Goal: Task Accomplishment & Management: Manage account settings

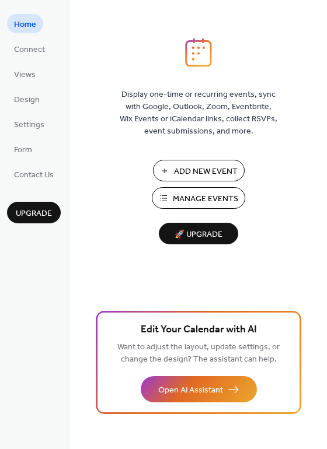
click at [187, 193] on span "Manage Events" at bounding box center [205, 199] width 65 height 12
click at [187, 166] on span "Add New Event" at bounding box center [206, 172] width 64 height 12
drag, startPoint x: 26, startPoint y: 62, endPoint x: 29, endPoint y: 55, distance: 7.6
click at [29, 55] on ul "Home Connect Views Design Settings Form Contact Us" at bounding box center [34, 99] width 54 height 170
click at [29, 55] on span "Connect" at bounding box center [29, 50] width 31 height 12
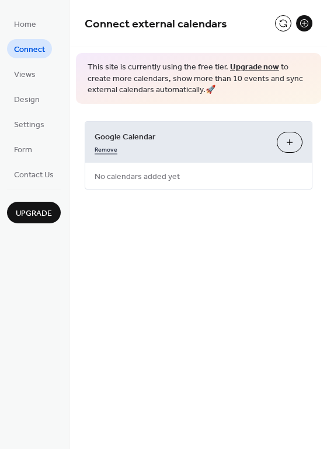
click at [109, 151] on link "Remove" at bounding box center [105, 148] width 23 height 12
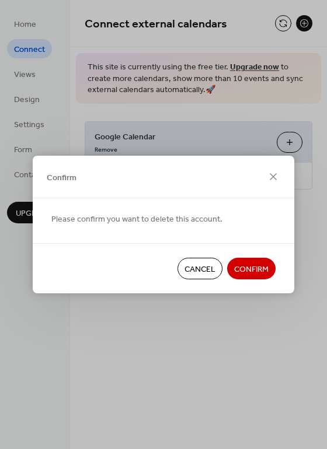
click at [257, 268] on span "Confirm" at bounding box center [251, 270] width 34 height 12
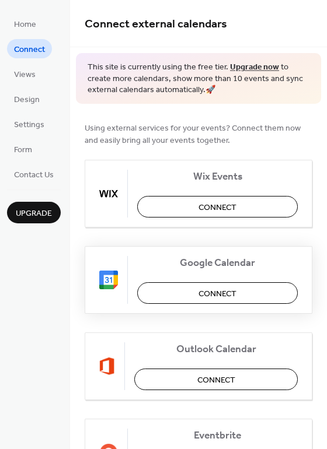
scroll to position [132, 0]
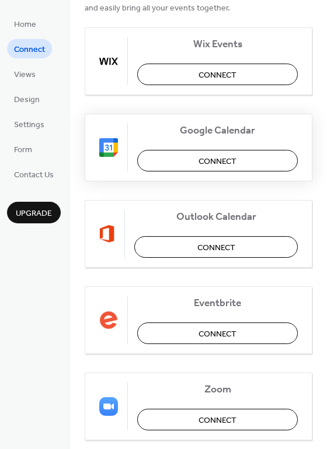
click at [210, 150] on button "Connect" at bounding box center [217, 161] width 160 height 22
click at [198, 166] on div "Google Calendar Connect" at bounding box center [198, 148] width 227 height 68
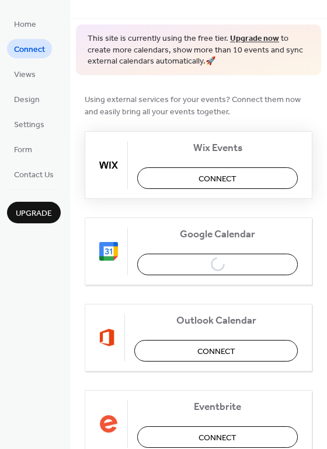
scroll to position [24, 0]
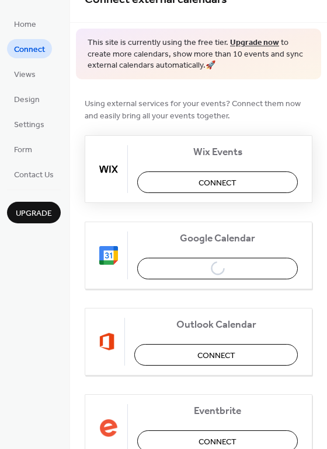
click at [198, 155] on span "Wix Events" at bounding box center [217, 152] width 160 height 12
click at [239, 189] on button "Connect" at bounding box center [217, 182] width 160 height 22
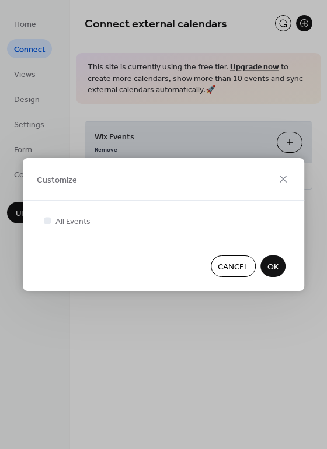
scroll to position [0, 0]
click at [226, 264] on span "Cancel" at bounding box center [232, 267] width 31 height 12
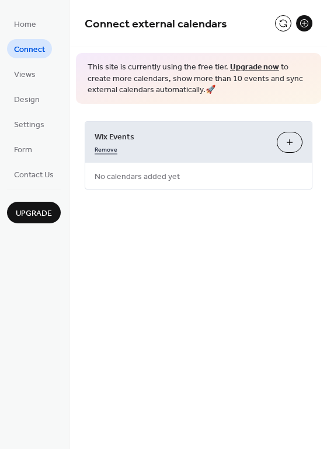
click at [107, 152] on link "Remove" at bounding box center [105, 148] width 23 height 12
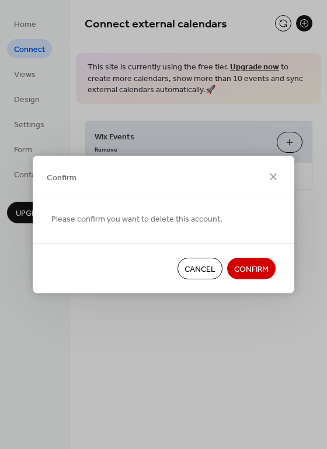
click at [241, 270] on span "Confirm" at bounding box center [251, 270] width 34 height 12
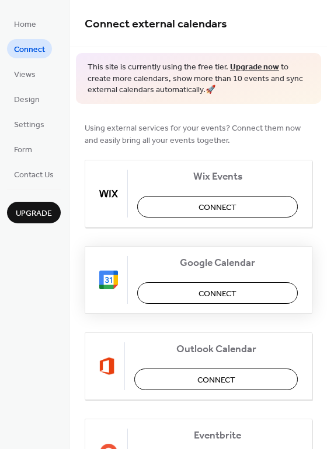
click at [191, 292] on button "Connect" at bounding box center [217, 293] width 160 height 22
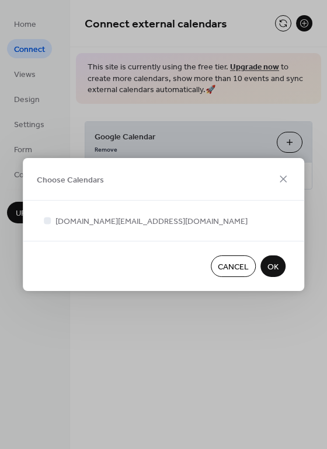
click at [277, 272] on span "OK" at bounding box center [272, 267] width 11 height 12
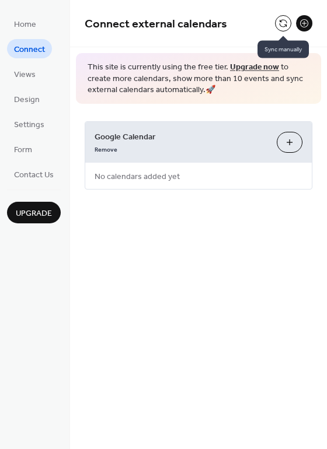
click at [282, 25] on button at bounding box center [283, 23] width 16 height 16
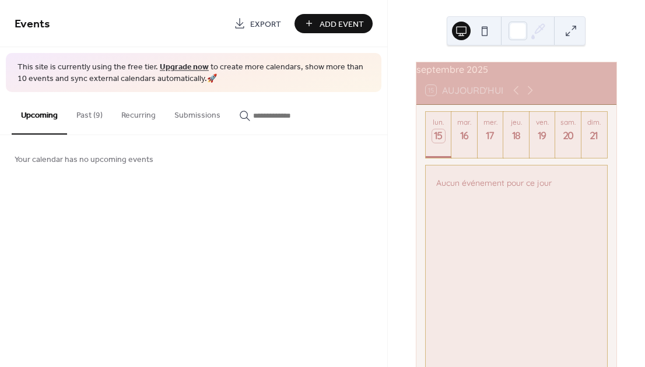
click at [183, 64] on link "Upgrade now" at bounding box center [184, 67] width 49 height 16
click at [574, 143] on div "20" at bounding box center [568, 135] width 13 height 13
click at [329, 22] on span "Add Event" at bounding box center [342, 24] width 44 height 12
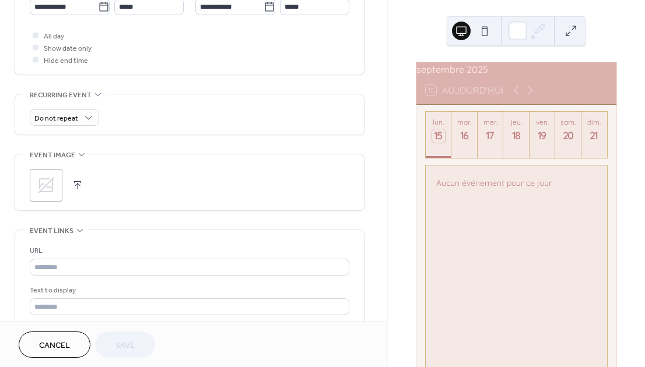
scroll to position [429, 0]
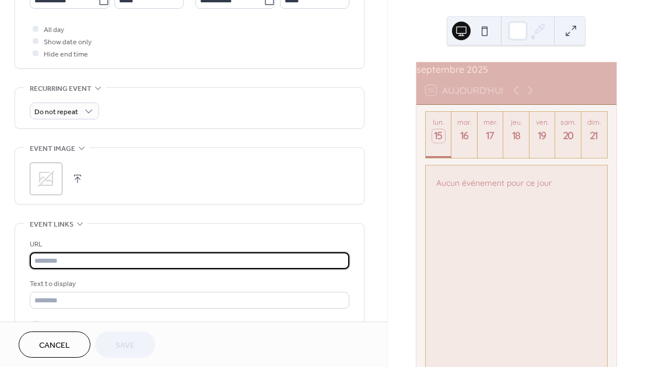
click at [118, 263] on input "text" at bounding box center [190, 260] width 320 height 17
click at [66, 266] on input "text" at bounding box center [190, 260] width 320 height 17
paste input "**********"
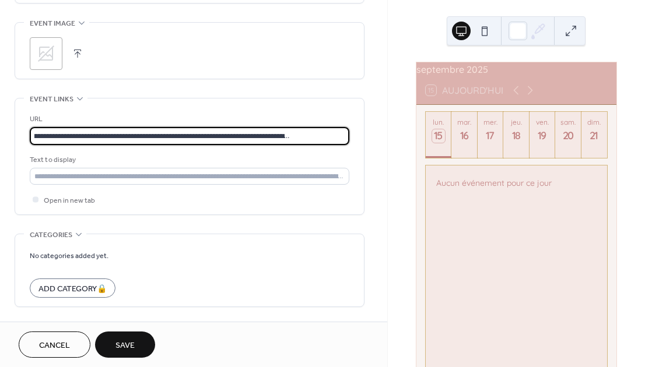
scroll to position [555, 0]
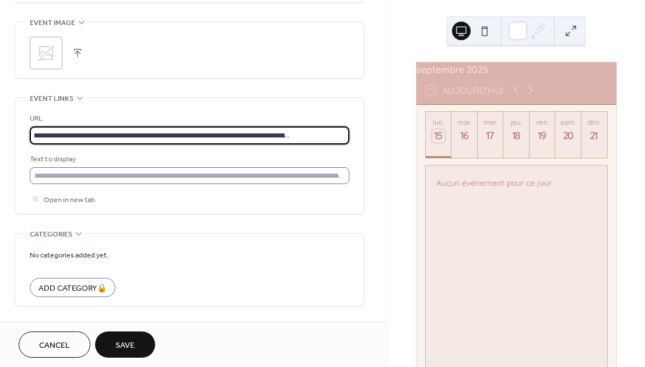
type input "**********"
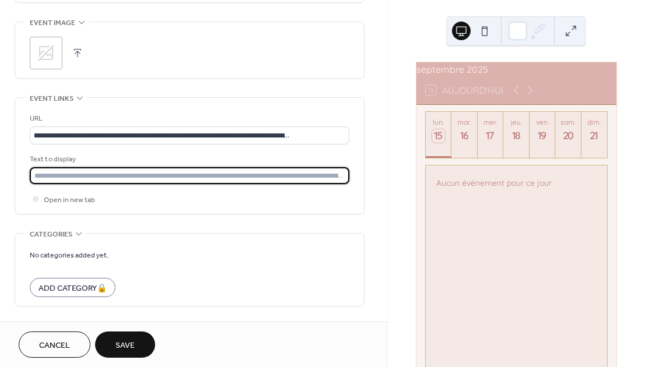
click at [185, 184] on input "text" at bounding box center [190, 175] width 320 height 17
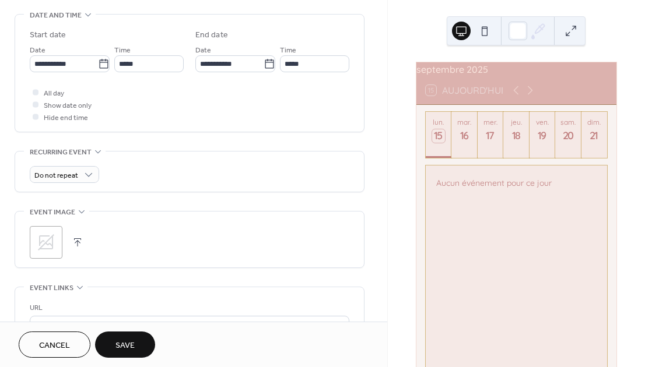
scroll to position [364, 0]
type input "**********"
click at [76, 252] on button "button" at bounding box center [77, 244] width 16 height 16
click at [39, 250] on icon at bounding box center [46, 244] width 16 height 16
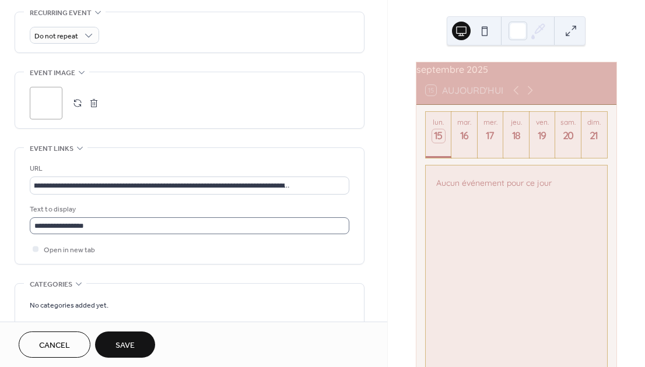
scroll to position [504, 0]
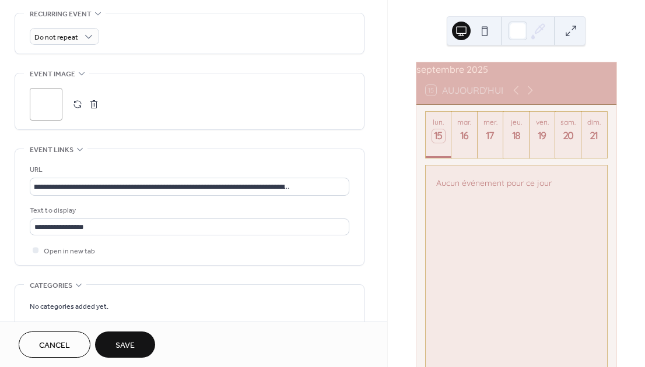
click at [68, 341] on span "Cancel" at bounding box center [54, 346] width 31 height 12
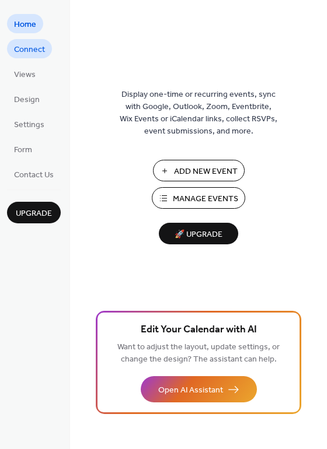
click at [38, 49] on span "Connect" at bounding box center [29, 50] width 31 height 12
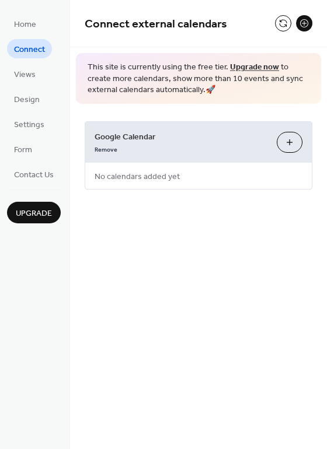
click at [286, 148] on button "Choose Calendars" at bounding box center [289, 142] width 26 height 21
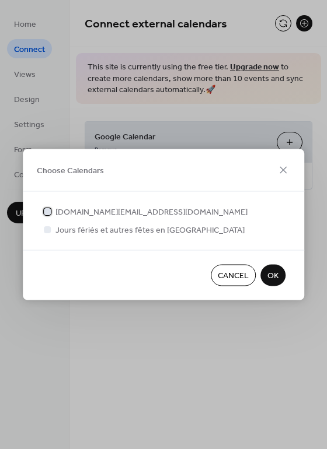
click at [49, 208] on div at bounding box center [47, 211] width 7 height 7
click at [275, 282] on span "OK" at bounding box center [272, 276] width 11 height 12
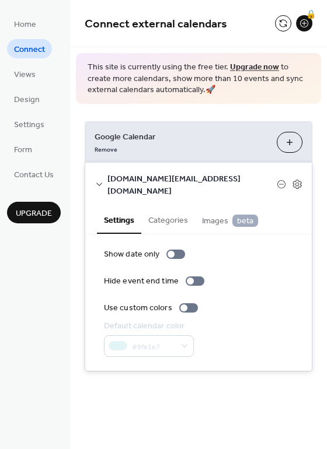
click at [217, 215] on span "Images beta" at bounding box center [230, 221] width 56 height 13
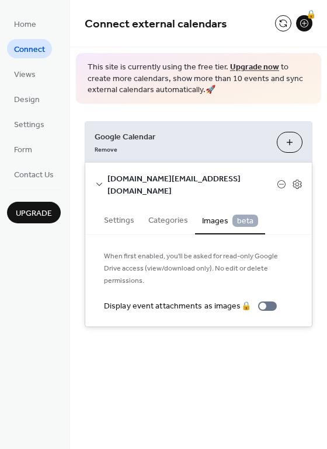
click at [126, 209] on button "Settings" at bounding box center [119, 219] width 44 height 27
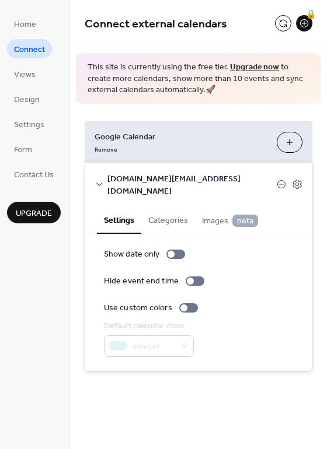
click at [166, 208] on button "Categories" at bounding box center [168, 219] width 54 height 27
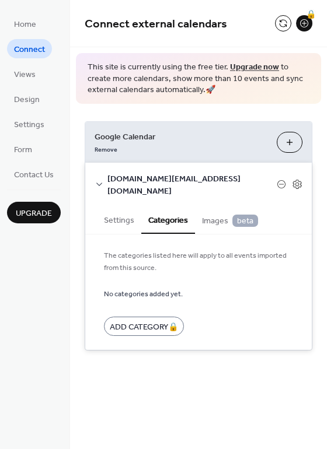
click at [124, 209] on button "Settings" at bounding box center [119, 219] width 44 height 27
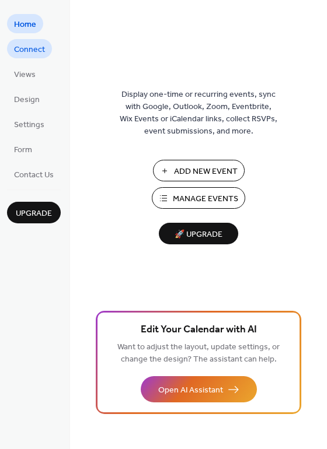
click at [27, 51] on span "Connect" at bounding box center [29, 50] width 31 height 12
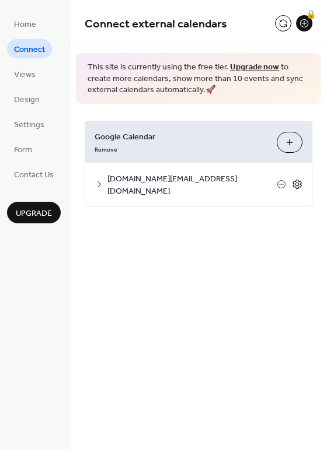
click at [297, 182] on icon at bounding box center [297, 184] width 4 height 4
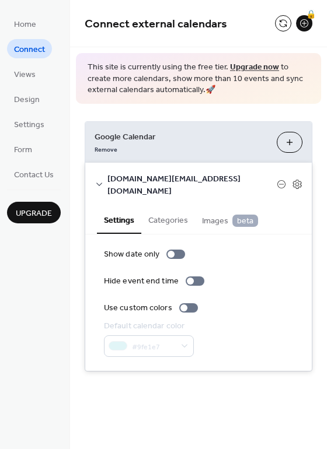
click at [166, 206] on button "Categories" at bounding box center [168, 219] width 54 height 27
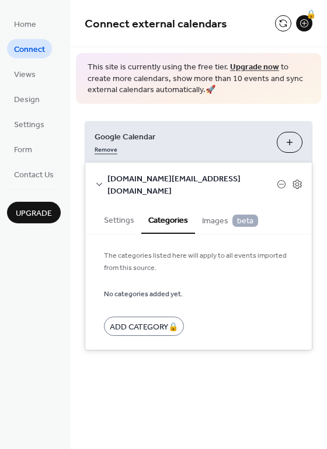
click at [107, 150] on link "Remove" at bounding box center [105, 148] width 23 height 12
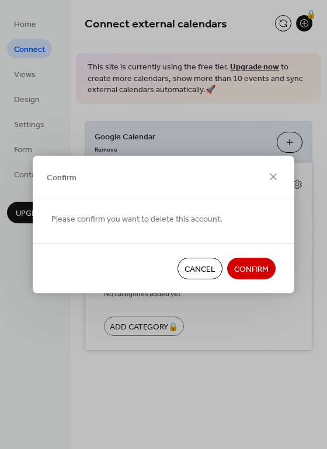
click at [247, 276] on span "Confirm" at bounding box center [251, 270] width 34 height 12
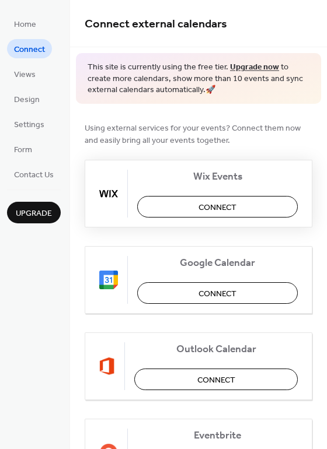
click at [198, 213] on span "Connect" at bounding box center [217, 207] width 38 height 12
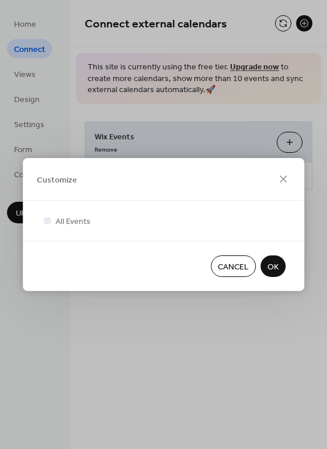
click at [172, 232] on div at bounding box center [163, 234] width 244 height 14
click at [285, 265] on button "OK" at bounding box center [272, 266] width 25 height 22
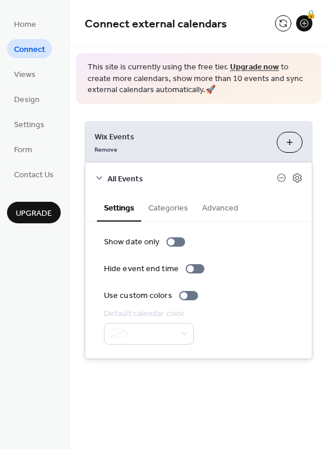
click at [195, 394] on div "**********" at bounding box center [198, 224] width 257 height 449
click at [31, 24] on span "Home" at bounding box center [25, 25] width 22 height 12
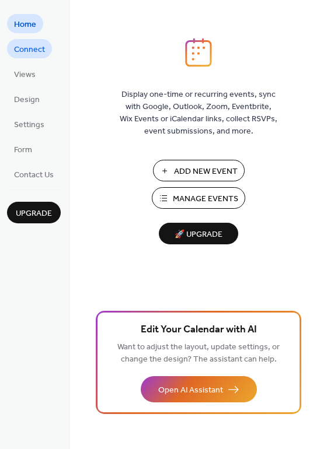
click at [36, 51] on span "Connect" at bounding box center [29, 50] width 31 height 12
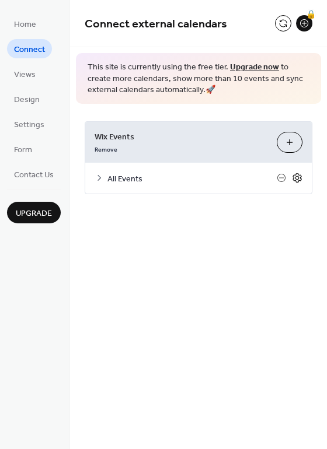
click at [300, 182] on icon at bounding box center [297, 178] width 10 height 10
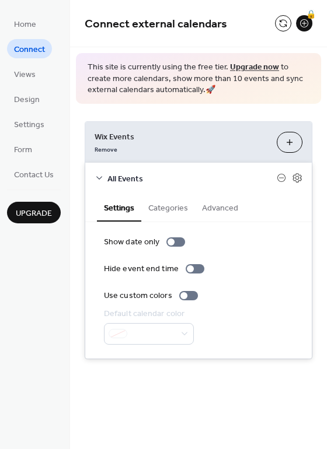
click at [156, 207] on button "Categories" at bounding box center [168, 207] width 54 height 27
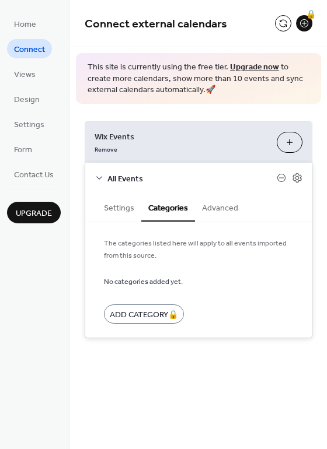
click at [220, 202] on button "Advanced" at bounding box center [220, 207] width 50 height 27
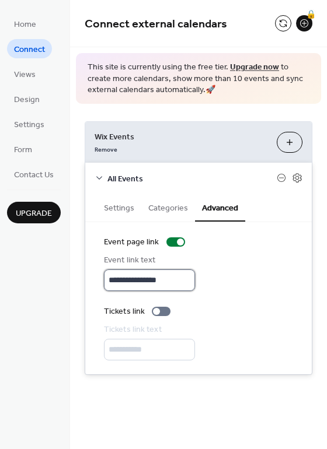
click at [132, 277] on input "**********" at bounding box center [149, 280] width 91 height 22
drag, startPoint x: 177, startPoint y: 283, endPoint x: 85, endPoint y: 282, distance: 91.6
click at [104, 282] on input "**********" at bounding box center [149, 280] width 91 height 22
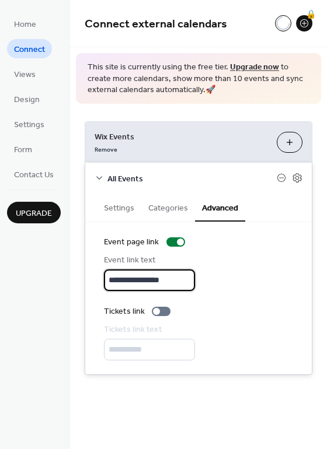
type input "**********"
click at [157, 314] on div at bounding box center [156, 311] width 7 height 7
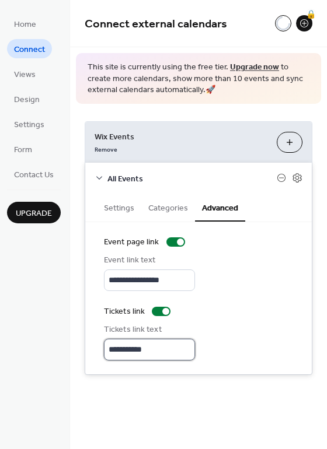
click at [135, 348] on input "**********" at bounding box center [149, 350] width 91 height 22
type input "********"
click at [158, 209] on button "Categories" at bounding box center [168, 207] width 54 height 27
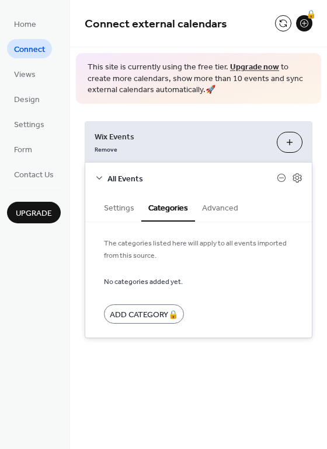
click at [134, 209] on button "Settings" at bounding box center [119, 207] width 44 height 27
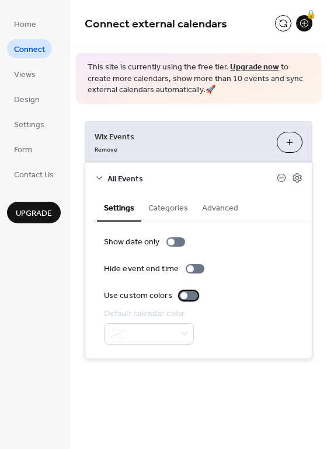
click at [190, 294] on div at bounding box center [188, 295] width 19 height 9
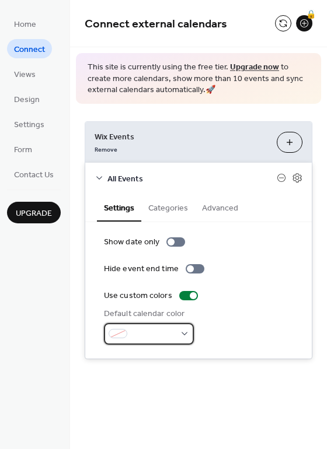
click at [169, 334] on span at bounding box center [153, 334] width 43 height 12
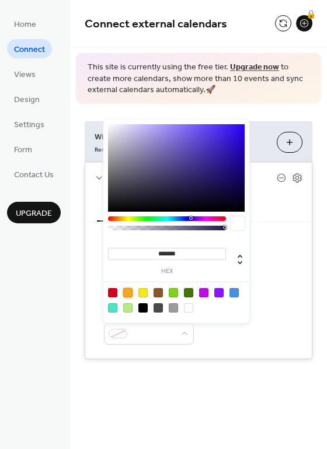
click at [131, 291] on div at bounding box center [127, 292] width 9 height 9
type input "*******"
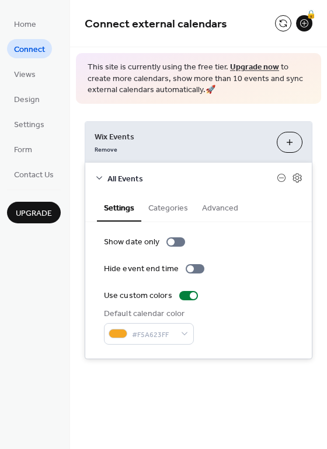
click at [255, 310] on div "Default calendar color #F5A623FF" at bounding box center [198, 326] width 189 height 37
click at [30, 24] on span "Home" at bounding box center [25, 25] width 22 height 12
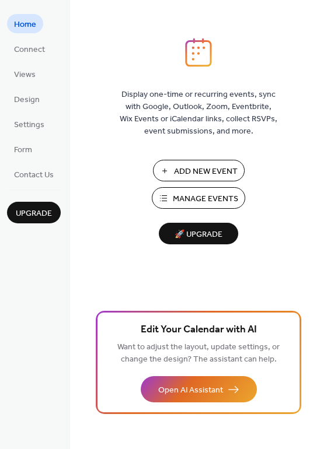
click at [220, 171] on span "Add New Event" at bounding box center [206, 172] width 64 height 12
click at [41, 52] on span "Connect" at bounding box center [29, 50] width 31 height 12
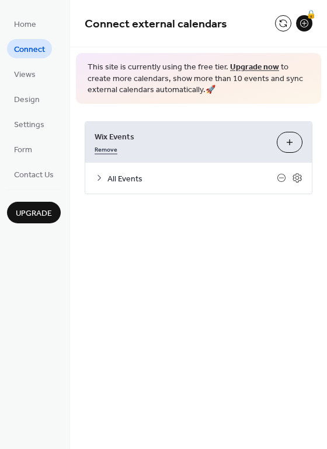
click at [101, 148] on link "Remove" at bounding box center [105, 148] width 23 height 12
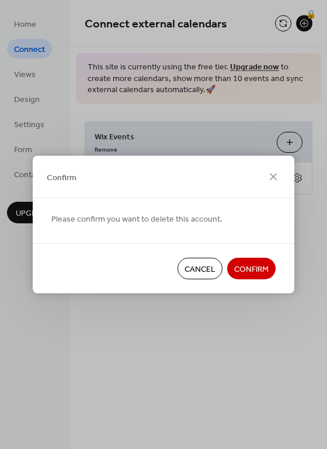
click at [237, 272] on span "Confirm" at bounding box center [251, 270] width 34 height 12
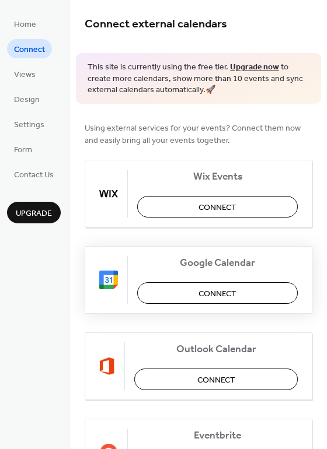
click at [189, 284] on button "Connect" at bounding box center [217, 293] width 160 height 22
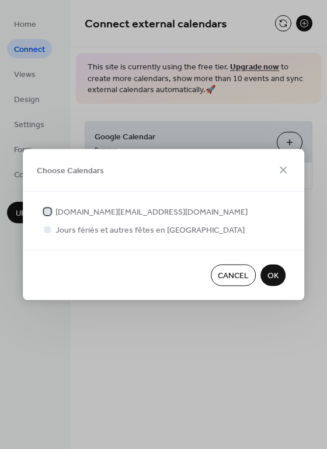
click at [51, 209] on div at bounding box center [47, 211] width 7 height 7
click at [271, 271] on span "OK" at bounding box center [272, 276] width 11 height 12
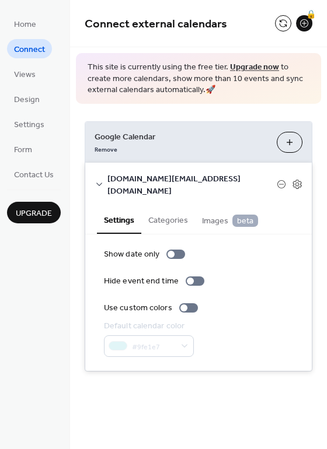
click at [215, 215] on span "Images beta" at bounding box center [230, 221] width 56 height 13
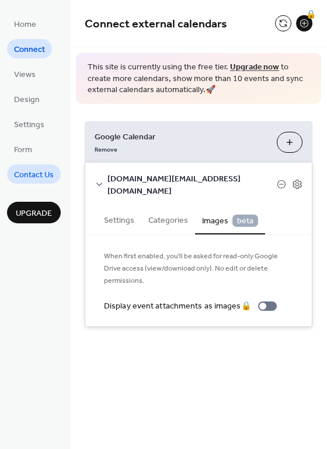
click at [34, 177] on span "Contact Us" at bounding box center [34, 175] width 40 height 12
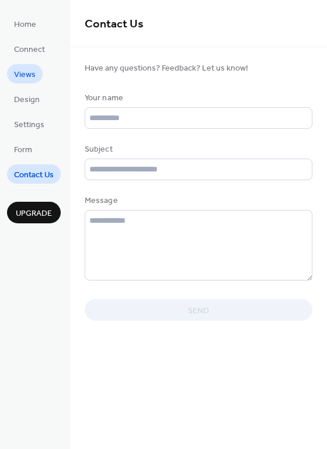
click at [28, 80] on span "Views" at bounding box center [25, 75] width 22 height 12
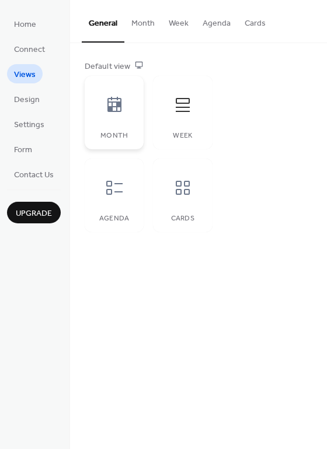
click at [125, 129] on div "Month" at bounding box center [114, 112] width 59 height 73
click at [183, 190] on icon at bounding box center [182, 187] width 19 height 19
click at [110, 199] on div at bounding box center [114, 187] width 35 height 35
click at [184, 190] on icon at bounding box center [183, 188] width 14 height 14
click at [111, 108] on icon at bounding box center [114, 104] width 14 height 15
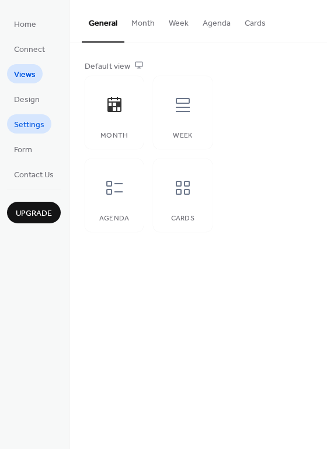
click at [22, 123] on span "Settings" at bounding box center [29, 125] width 30 height 12
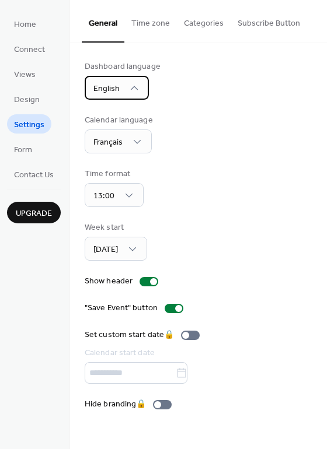
click at [121, 86] on div "English" at bounding box center [117, 88] width 64 height 24
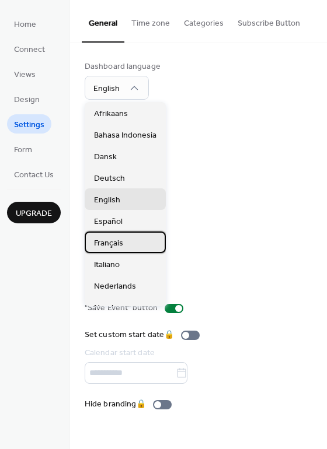
click at [110, 250] on div "Français" at bounding box center [125, 242] width 81 height 22
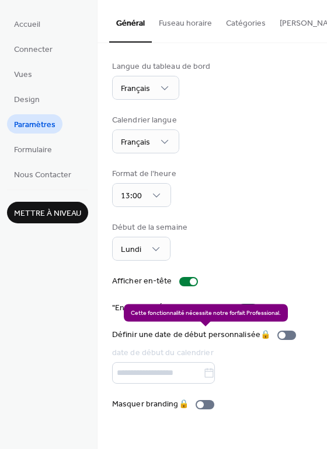
click at [260, 382] on div "Définir une date de début personnalisée 🔒 date de début du calendrier" at bounding box center [206, 356] width 188 height 55
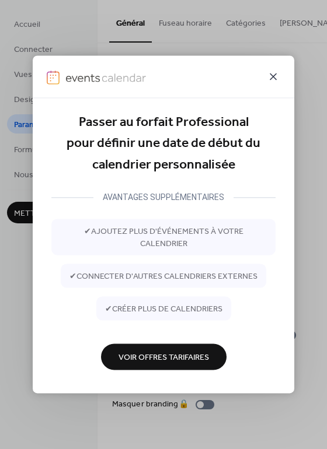
click at [278, 82] on icon at bounding box center [273, 76] width 14 height 14
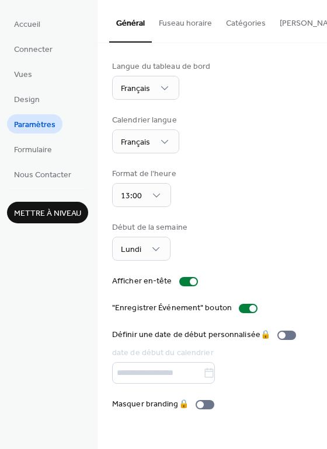
scroll to position [0, 31]
click at [156, 26] on button "Fuseau horaire" at bounding box center [154, 20] width 67 height 41
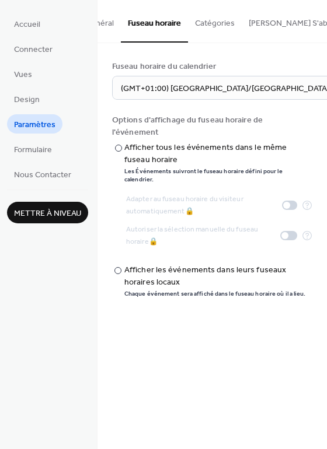
click at [208, 19] on button "Catégories" at bounding box center [215, 20] width 54 height 41
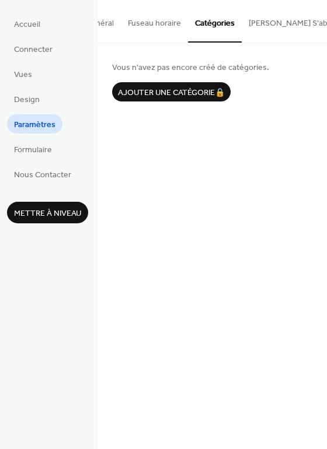
click at [271, 25] on button "Bouton S'abonner" at bounding box center [298, 20] width 114 height 41
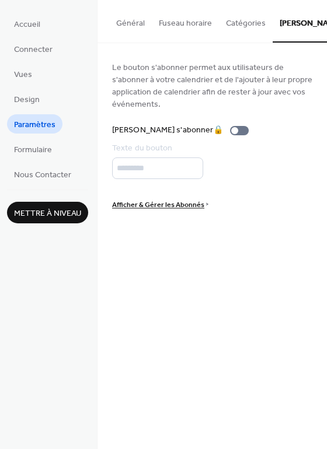
click at [134, 26] on button "Général" at bounding box center [130, 20] width 43 height 41
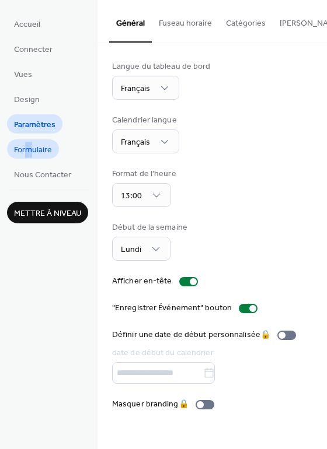
drag, startPoint x: 33, startPoint y: 159, endPoint x: 25, endPoint y: 151, distance: 11.1
click at [25, 151] on ul "Accueil Connecter Vues Design Paramètres Formulaire Nous Contacter" at bounding box center [47, 99] width 81 height 170
click at [25, 151] on span "Formulaire" at bounding box center [33, 150] width 38 height 12
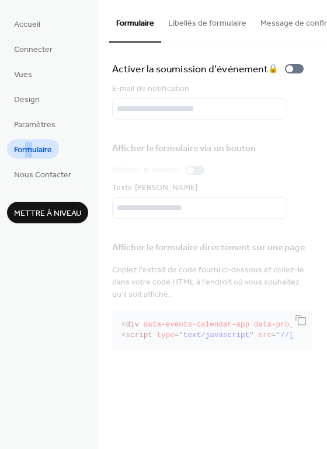
click at [25, 151] on span "Formulaire" at bounding box center [33, 150] width 38 height 12
click at [40, 153] on span "Formulaire" at bounding box center [33, 150] width 38 height 12
click at [43, 149] on span "Formulaire" at bounding box center [33, 150] width 38 height 12
click at [26, 131] on span "Paramètres" at bounding box center [34, 125] width 41 height 12
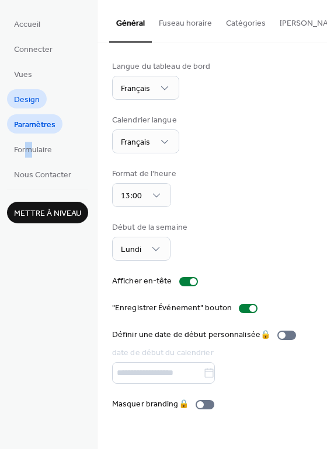
click at [25, 94] on span "Design" at bounding box center [27, 100] width 26 height 12
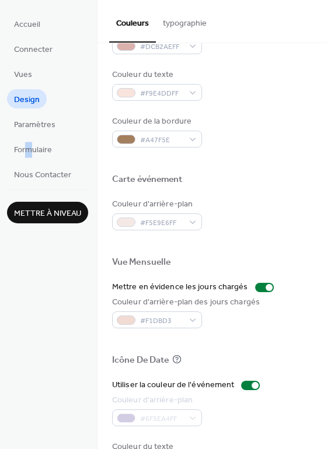
scroll to position [499, 0]
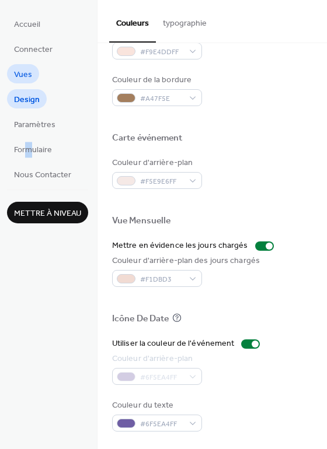
click at [30, 77] on span "Vues" at bounding box center [23, 75] width 18 height 12
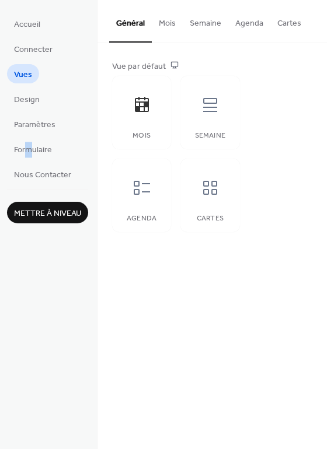
click at [168, 29] on button "Mois" at bounding box center [167, 20] width 31 height 41
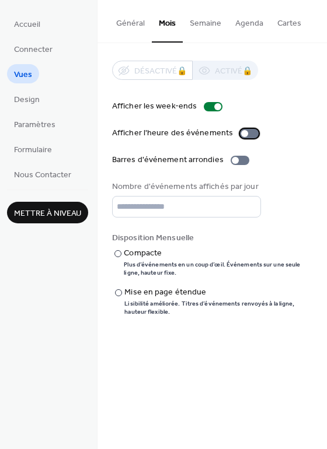
click at [241, 130] on div at bounding box center [249, 133] width 19 height 9
click at [248, 204] on input "*" at bounding box center [186, 207] width 149 height 22
type input "*"
click at [248, 204] on input "*" at bounding box center [186, 207] width 149 height 22
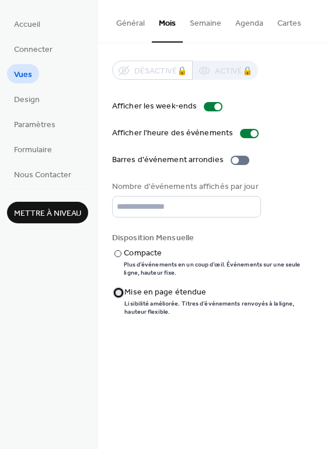
click at [116, 292] on div "​" at bounding box center [117, 292] width 10 height 12
click at [120, 257] on div at bounding box center [117, 253] width 7 height 7
click at [122, 298] on div "​" at bounding box center [117, 292] width 10 height 12
click at [235, 157] on div at bounding box center [239, 160] width 19 height 9
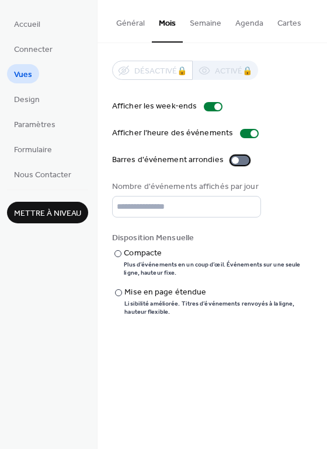
click at [235, 157] on div at bounding box center [239, 160] width 19 height 9
click at [216, 19] on button "Semaine" at bounding box center [205, 20] width 45 height 41
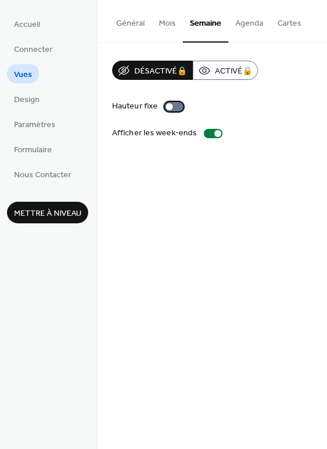
click at [167, 106] on div at bounding box center [169, 106] width 7 height 7
click at [172, 108] on div at bounding box center [173, 106] width 19 height 9
click at [245, 22] on button "Agenda" at bounding box center [249, 20] width 42 height 41
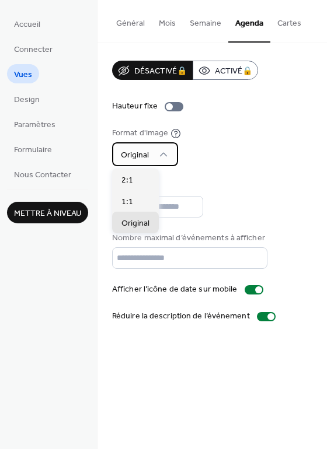
click at [158, 160] on div "Original" at bounding box center [145, 154] width 66 height 24
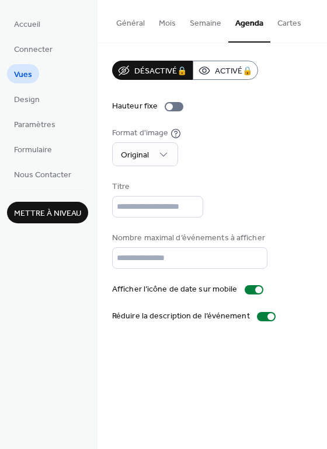
click at [247, 160] on div "Format d'image Original" at bounding box center [212, 146] width 200 height 39
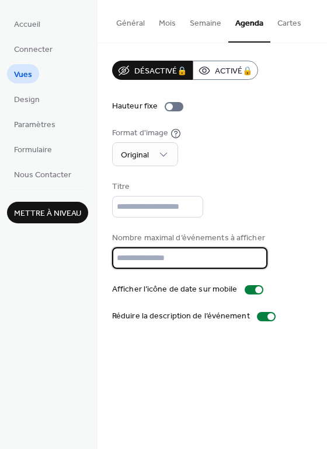
click at [137, 262] on input "**" at bounding box center [189, 258] width 155 height 22
type input "**"
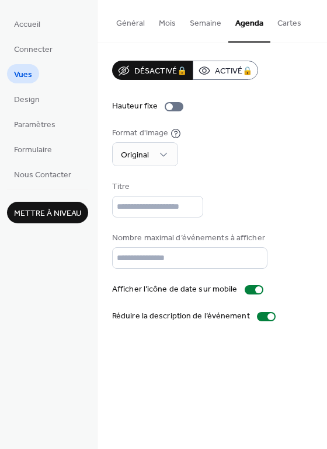
click at [187, 350] on div "Général Mois Semaine Agenda Cartes Vue par défaut Mois Semaine Agenda Cartes Dé…" at bounding box center [211, 224] width 229 height 449
click at [280, 27] on button "Cartes" at bounding box center [289, 20] width 38 height 41
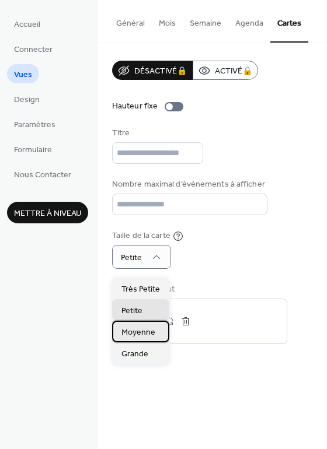
click at [146, 336] on span "Moyenne" at bounding box center [138, 333] width 34 height 12
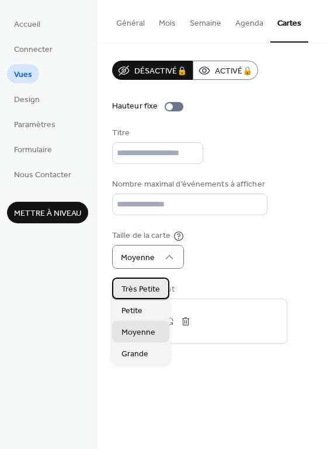
click at [148, 294] on span "Très Petite" at bounding box center [140, 289] width 38 height 12
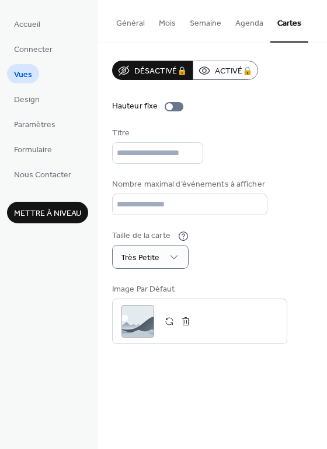
click at [164, 19] on button "Mois" at bounding box center [167, 20] width 31 height 41
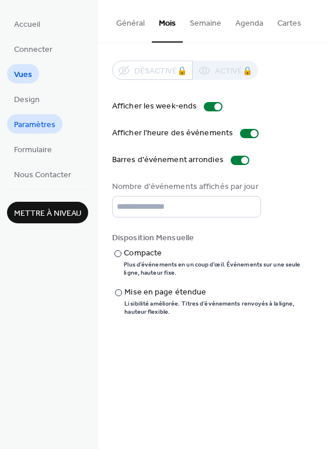
click at [45, 130] on span "Paramètres" at bounding box center [34, 125] width 41 height 12
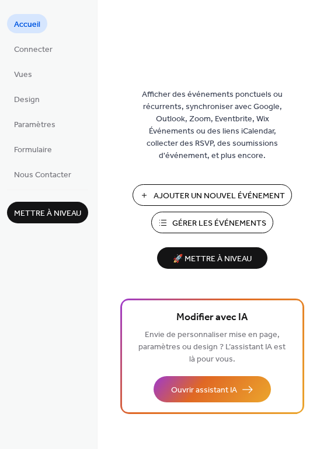
click at [201, 224] on span "Gérer les Événements" at bounding box center [219, 223] width 94 height 12
click at [41, 52] on span "Connecter" at bounding box center [33, 50] width 38 height 12
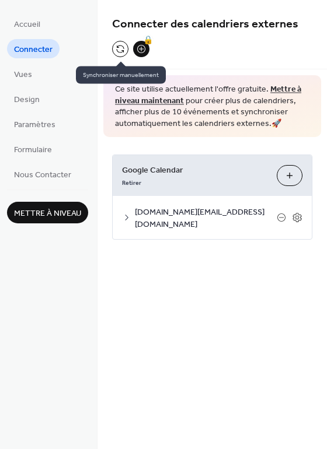
click at [119, 47] on button at bounding box center [120, 49] width 16 height 16
click at [121, 54] on button at bounding box center [120, 49] width 16 height 16
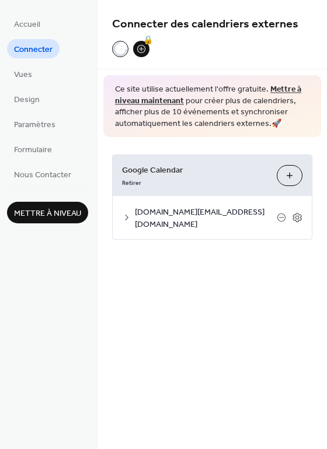
click at [123, 213] on icon at bounding box center [126, 217] width 9 height 9
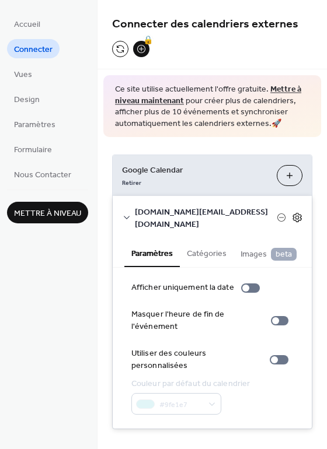
click at [296, 213] on icon at bounding box center [297, 217] width 10 height 10
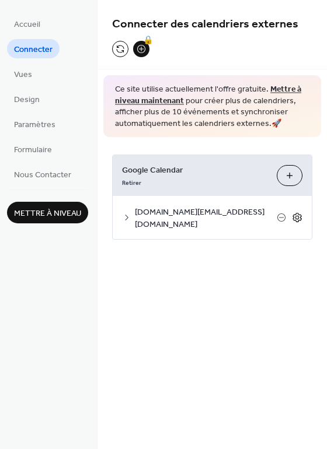
click at [296, 213] on icon at bounding box center [297, 217] width 10 height 10
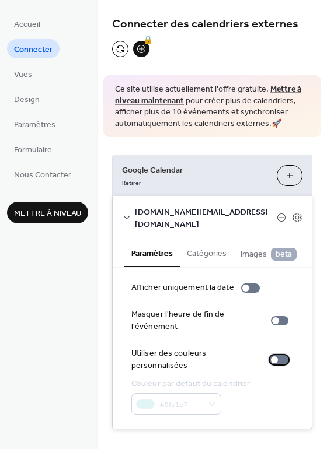
click at [274, 355] on div at bounding box center [278, 359] width 19 height 9
click at [269, 355] on div at bounding box center [278, 359] width 19 height 9
click at [282, 355] on div at bounding box center [278, 359] width 19 height 9
click at [272, 348] on label "Utiliser des couleurs personnalisées" at bounding box center [212, 360] width 162 height 24
click at [21, 22] on span "Accueil" at bounding box center [27, 25] width 26 height 12
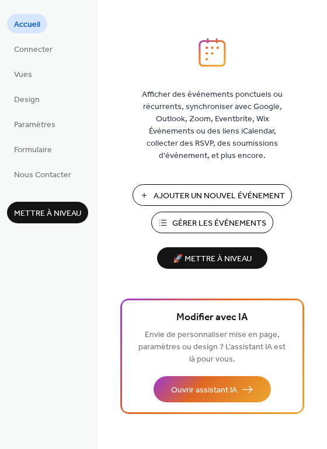
click at [214, 230] on span "Gérer les Événements" at bounding box center [219, 223] width 94 height 12
click at [33, 51] on span "Connecter" at bounding box center [33, 50] width 38 height 12
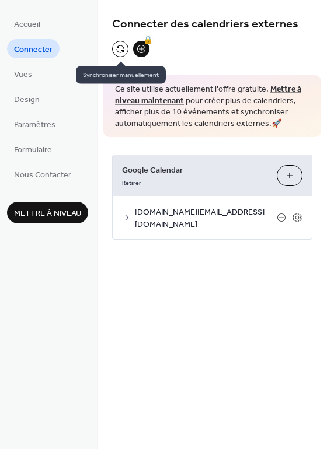
click at [113, 52] on button at bounding box center [120, 49] width 16 height 16
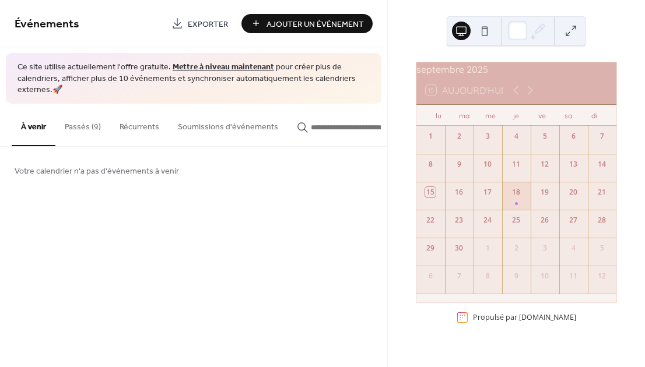
click at [36, 129] on button "À venir" at bounding box center [34, 125] width 44 height 43
click at [509, 204] on div "18" at bounding box center [516, 196] width 29 height 28
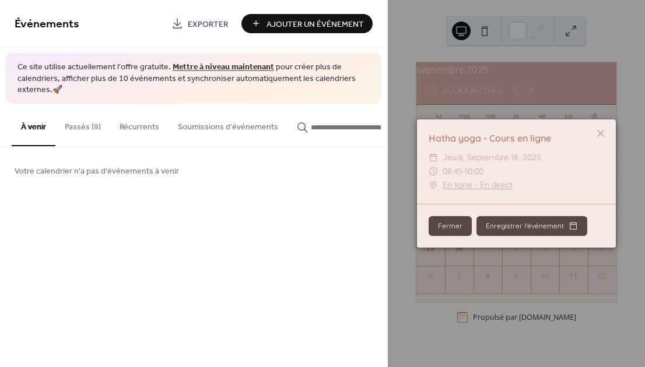
click at [550, 174] on div "​ 08:45 - 10:00" at bounding box center [517, 172] width 176 height 14
click at [85, 129] on button "Passés (9)" at bounding box center [82, 124] width 55 height 41
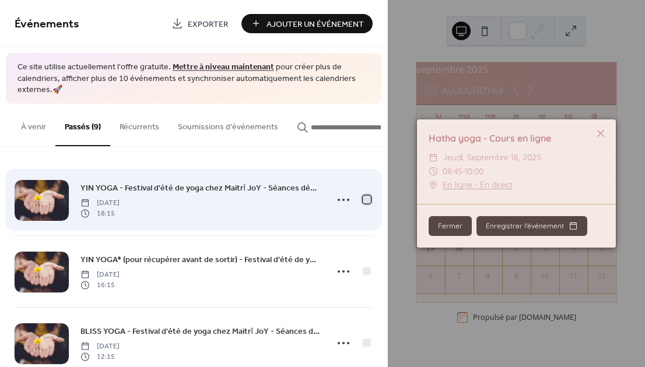
click at [366, 199] on div at bounding box center [367, 199] width 8 height 8
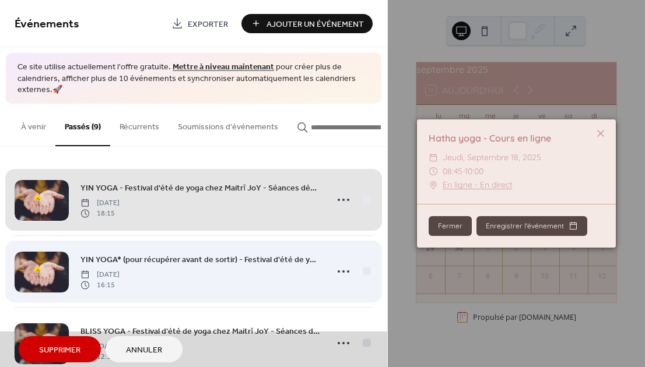
click at [367, 272] on div "YIN YOGA* (pour récupérer avant de sortir) - Festival d'été de yoga chez Maitrī…" at bounding box center [194, 272] width 358 height 72
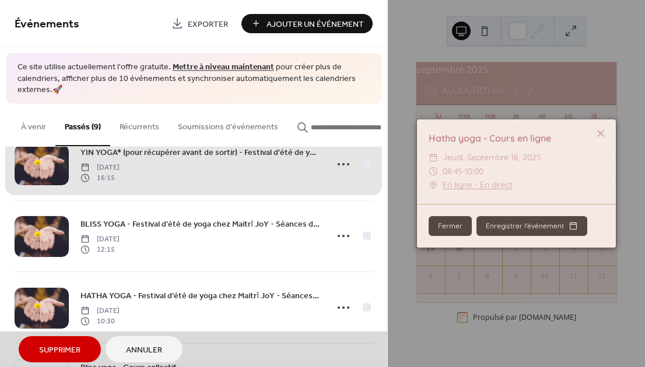
scroll to position [132, 0]
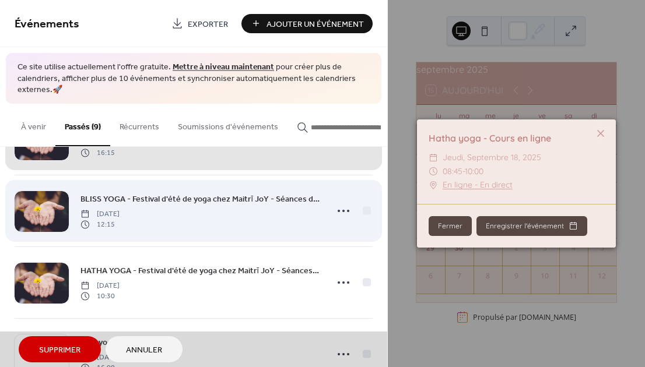
click at [369, 212] on div "BLISS YOGA - Festival d'été de yoga chez Maitrī JoY - Séances découverte à prix…" at bounding box center [194, 211] width 358 height 72
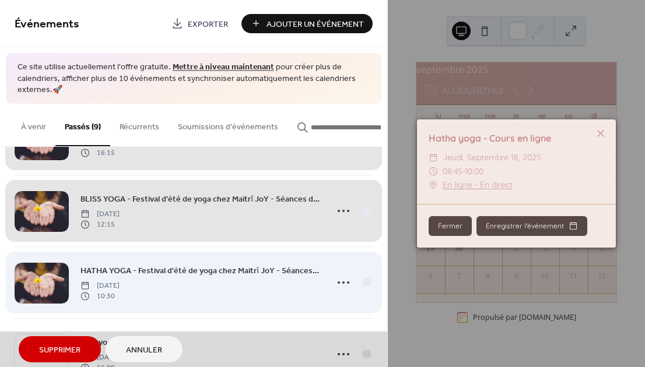
click at [369, 283] on div "HATHA YOGA - Festival d'été de yoga chez Maitrī JoY - Séances découverte à prix…" at bounding box center [194, 283] width 358 height 72
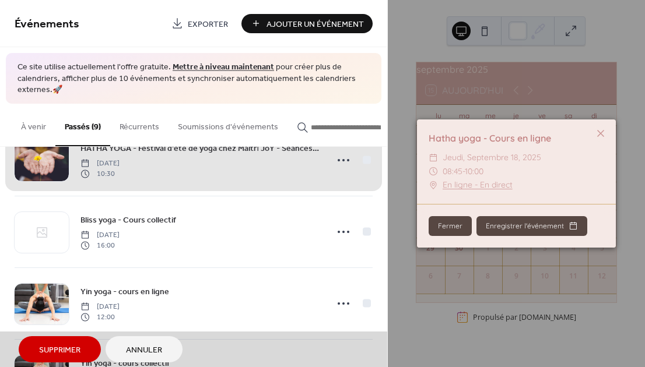
scroll to position [255, 0]
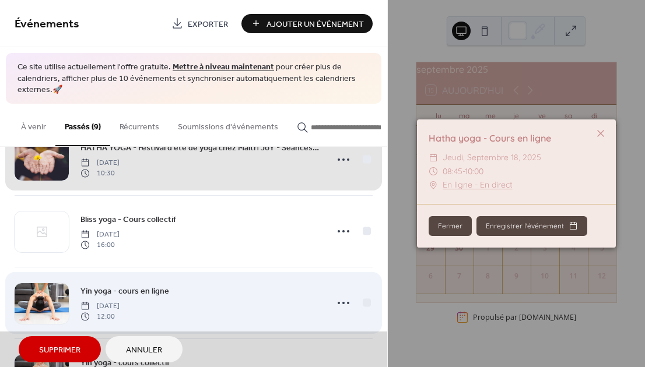
click at [367, 298] on div "Yin yoga - cours en ligne Friday, June 13, 2025 12:00" at bounding box center [194, 303] width 358 height 72
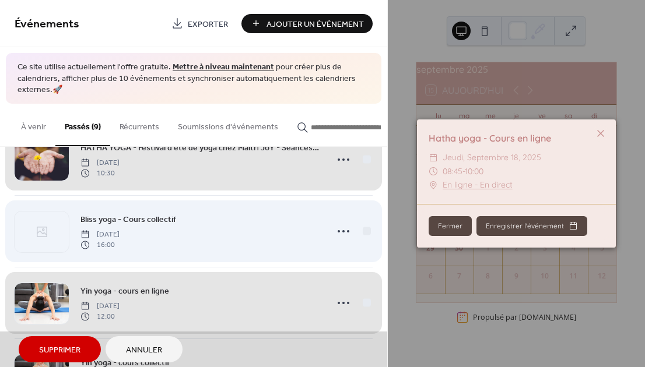
click at [366, 231] on div "Bliss yoga - Cours collectif Friday, June 13, 2025 16:00" at bounding box center [194, 231] width 358 height 72
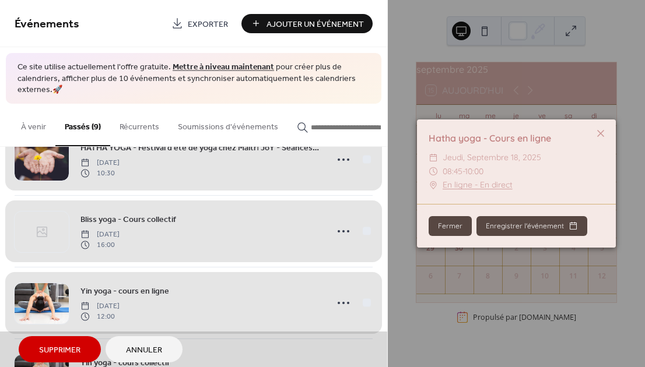
scroll to position [422, 0]
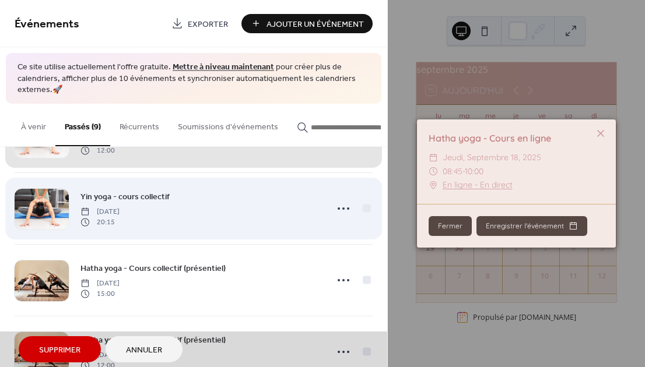
click at [369, 206] on div "Yin yoga - cours collectif Thursday, June 12, 2025 20:15" at bounding box center [194, 209] width 358 height 72
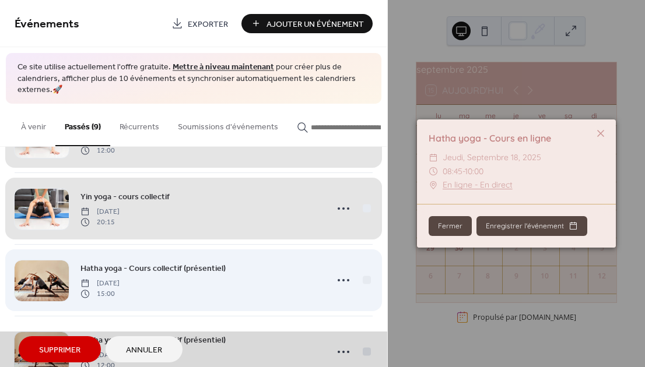
click at [366, 283] on div "Hatha yoga - Cours collectif (présentiel) Thursday, June 12, 2025 15:00" at bounding box center [194, 280] width 358 height 72
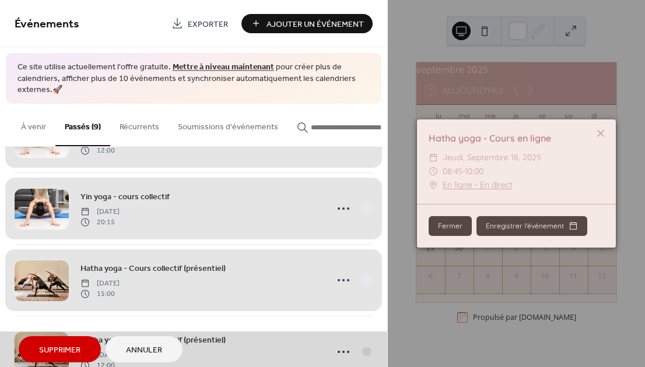
click at [364, 354] on div "Supprimer Annuler" at bounding box center [194, 349] width 350 height 26
click at [369, 352] on div "Supprimer Annuler" at bounding box center [193, 350] width 387 height 36
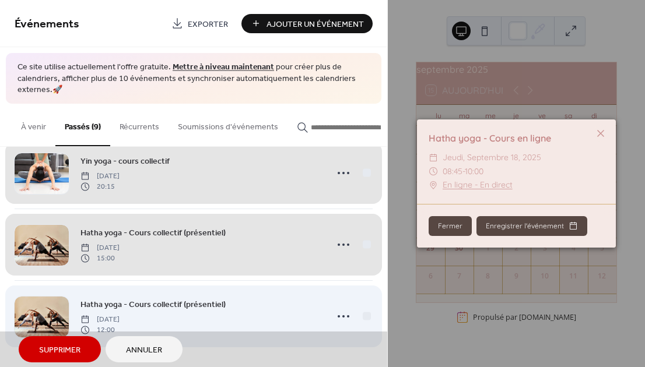
click at [367, 315] on div "Hatha yoga - Cours collectif (présentiel) Thursday, June 12, 2025 12:00" at bounding box center [194, 316] width 358 height 72
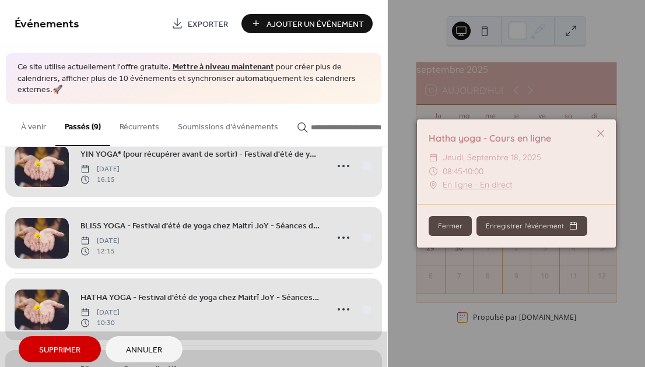
scroll to position [0, 0]
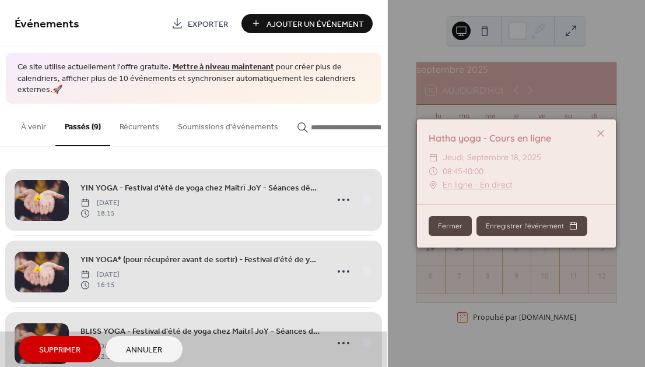
click at [364, 199] on div "YIN YOGA - Festival d'été de yoga chez Maitrī JoY - Séances découverte à prix t…" at bounding box center [194, 199] width 358 height 71
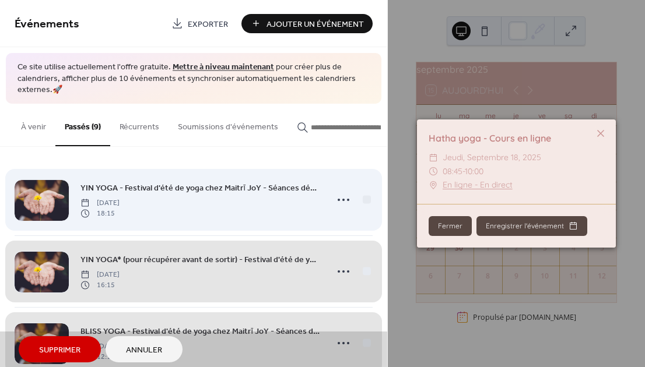
click at [364, 201] on div "YIN YOGA - Festival d'été de yoga chez Maitrī JoY - Séances découverte à prix t…" at bounding box center [194, 199] width 358 height 71
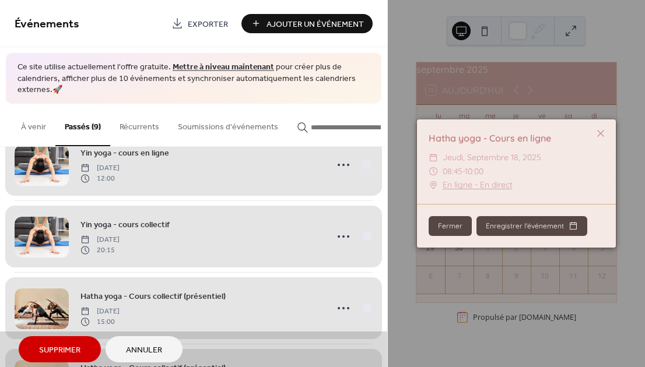
scroll to position [457, 0]
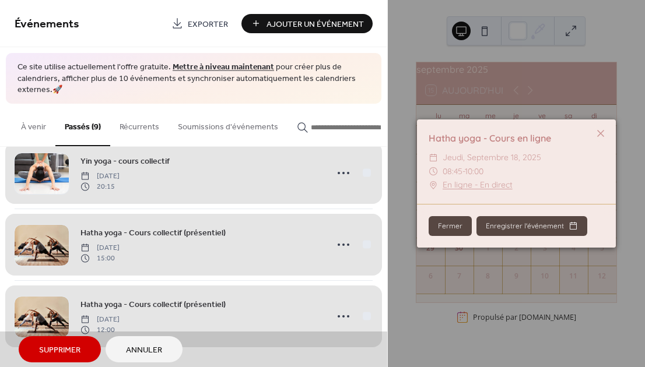
click at [369, 318] on div "Hatha yoga - Cours collectif (présentiel) Thursday, June 12, 2025 12:00" at bounding box center [194, 316] width 358 height 72
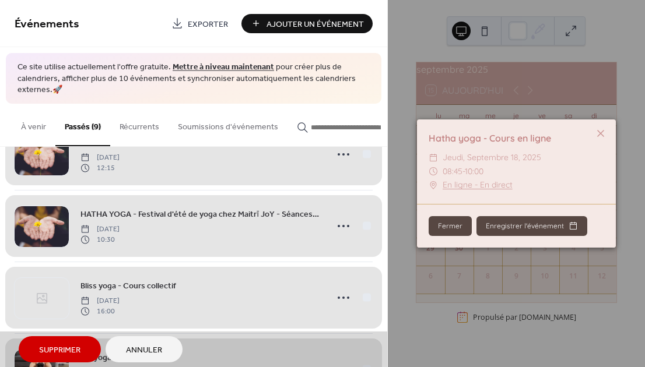
scroll to position [185, 0]
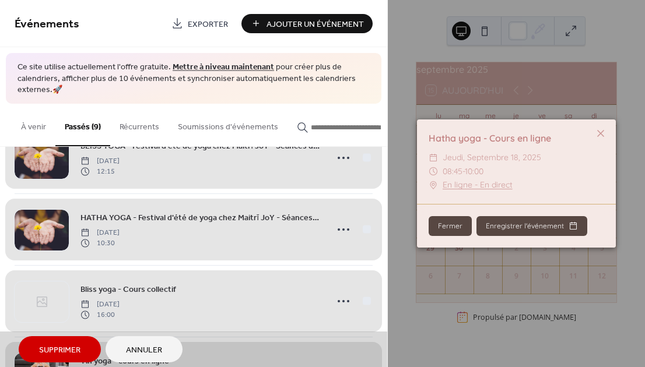
click at [371, 304] on div "Bliss yoga - Cours collectif Friday, June 13, 2025 16:00" at bounding box center [194, 301] width 358 height 72
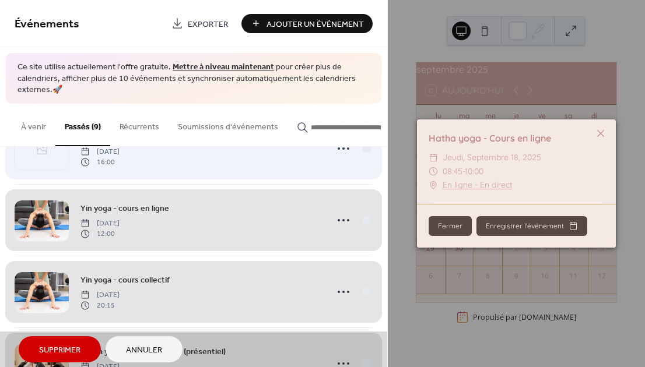
scroll to position [341, 0]
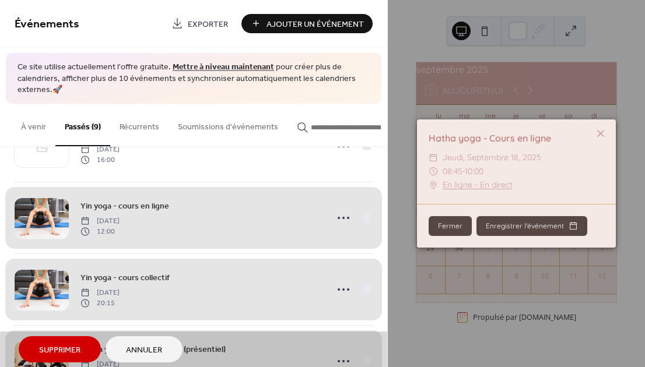
click at [374, 287] on div "YIN YOGA - Festival d'été de yoga chez Maitrī JoY - Séances découverte à prix t…" at bounding box center [193, 257] width 387 height 220
click at [370, 287] on div "Yin yoga - cours collectif Thursday, June 12, 2025 20:15" at bounding box center [194, 290] width 358 height 72
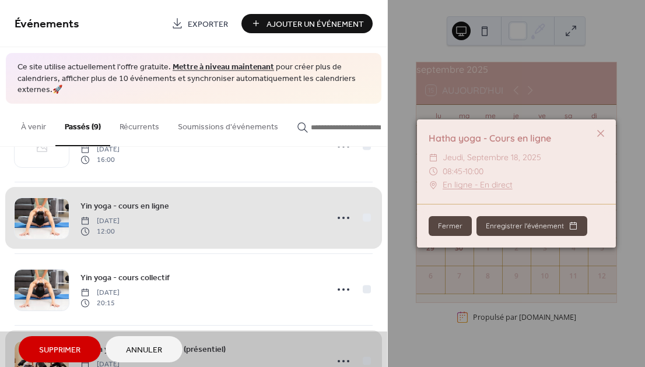
click at [366, 220] on div "Yin yoga - cours en ligne Friday, June 13, 2025 12:00" at bounding box center [194, 218] width 358 height 72
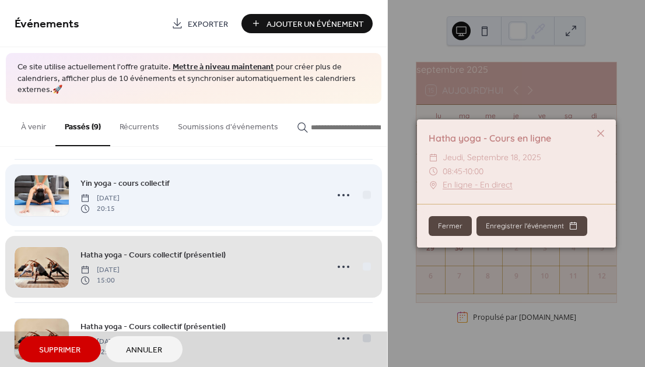
scroll to position [457, 0]
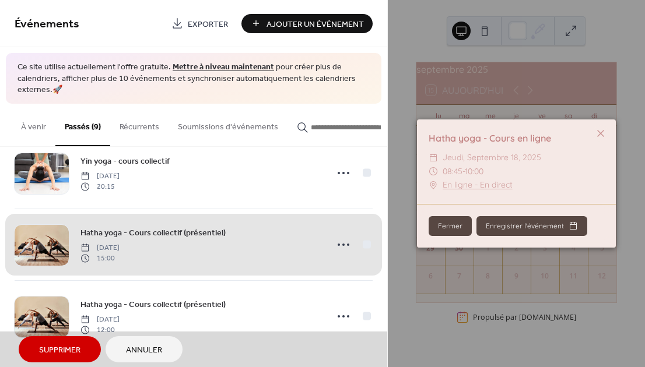
click at [78, 354] on span "Supprimer" at bounding box center [59, 351] width 41 height 12
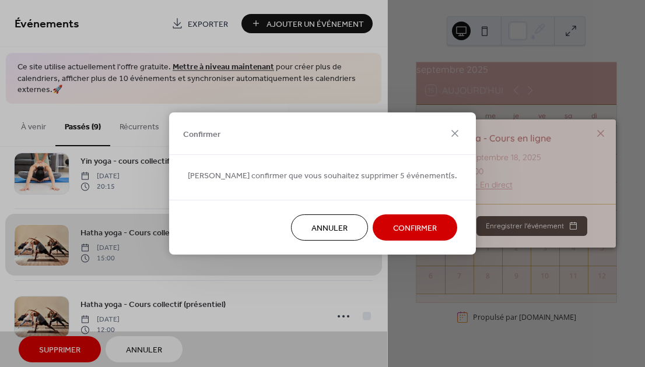
click at [393, 230] on span "Confirmer" at bounding box center [415, 229] width 44 height 12
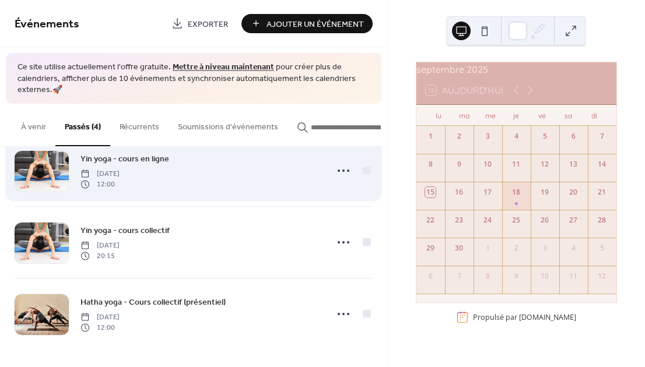
scroll to position [100, 0]
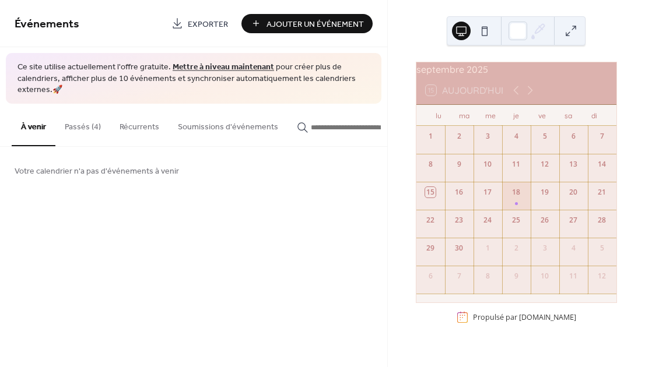
click at [86, 125] on button "Passés (4)" at bounding box center [82, 124] width 55 height 41
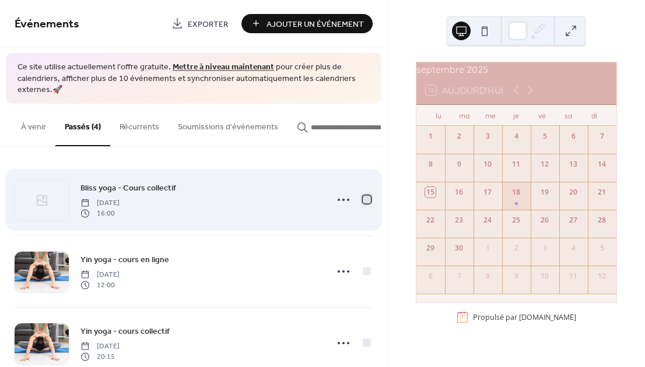
click at [366, 199] on div at bounding box center [367, 199] width 8 height 8
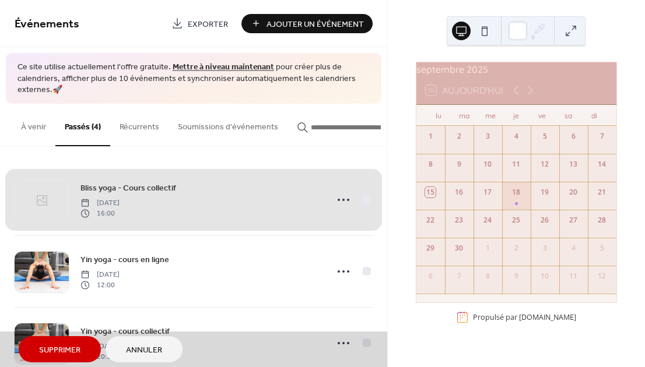
click at [62, 346] on span "Supprimer" at bounding box center [59, 351] width 41 height 12
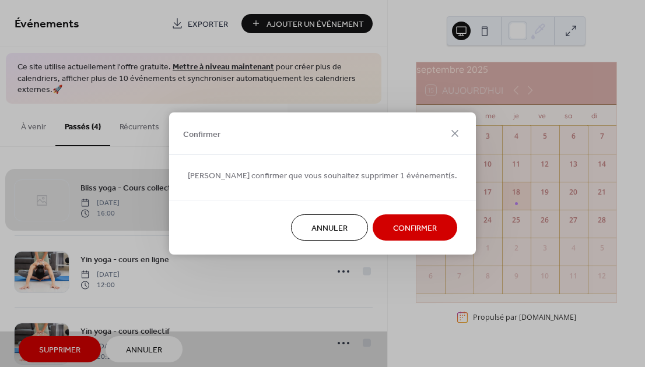
click at [408, 232] on span "Confirmer" at bounding box center [415, 229] width 44 height 12
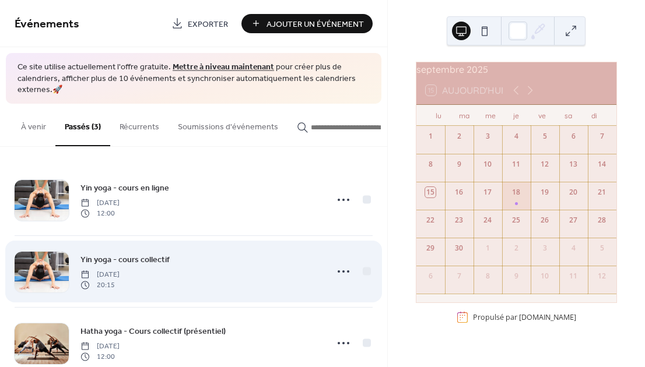
scroll to position [28, 0]
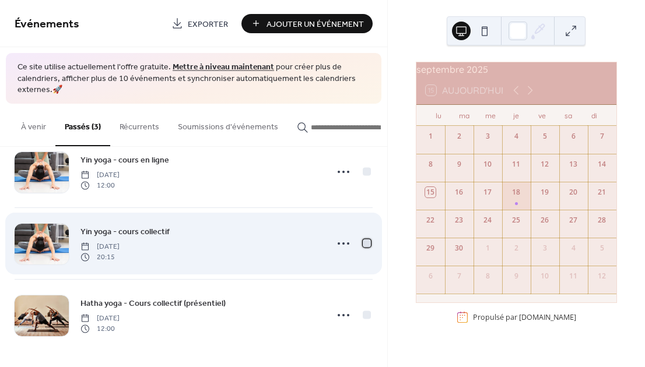
click at [365, 245] on div at bounding box center [367, 243] width 8 height 8
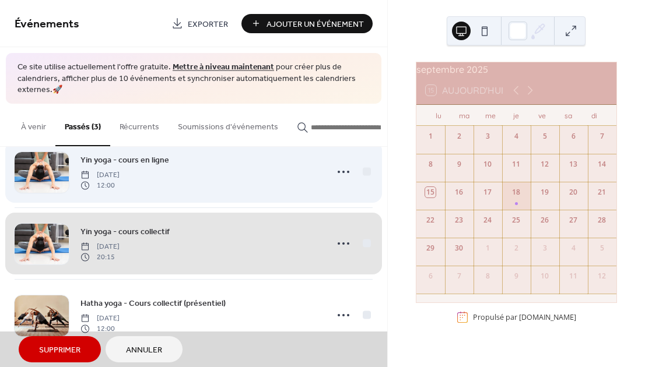
click at [365, 173] on div "Yin yoga - cours en ligne [DATE] 12:00" at bounding box center [194, 171] width 358 height 71
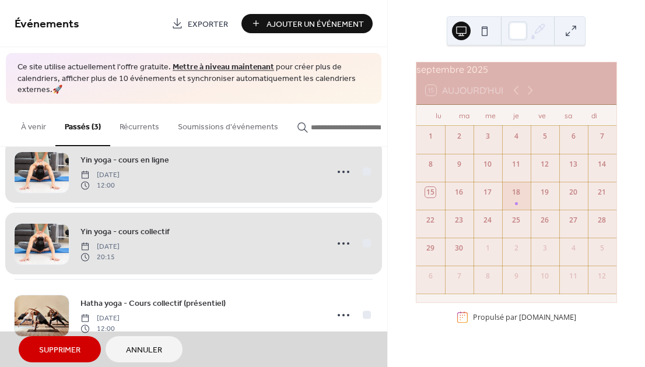
click at [85, 341] on button "Supprimer" at bounding box center [60, 349] width 82 height 26
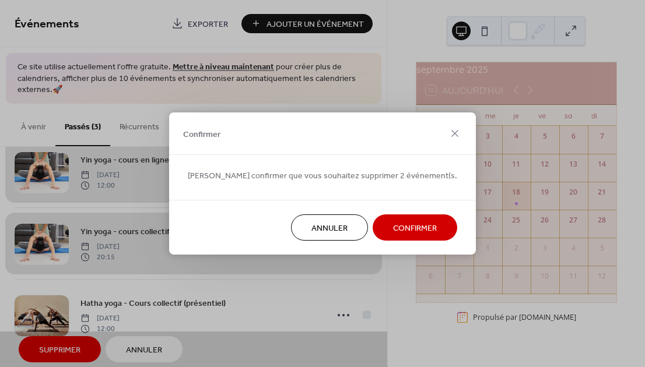
click at [393, 233] on span "Confirmer" at bounding box center [415, 229] width 44 height 12
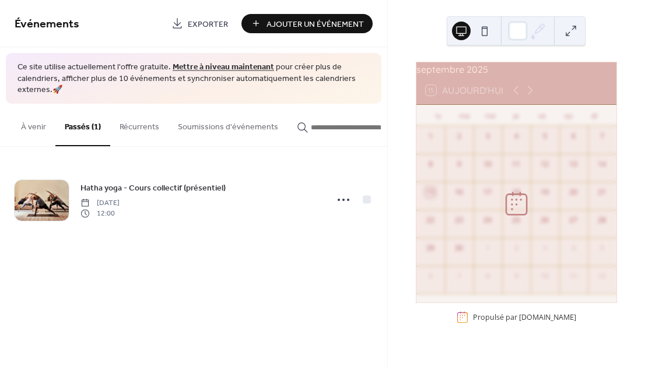
scroll to position [0, 0]
click at [195, 27] on span "Exporter" at bounding box center [208, 24] width 40 height 12
click at [40, 123] on button "À venir" at bounding box center [34, 124] width 44 height 41
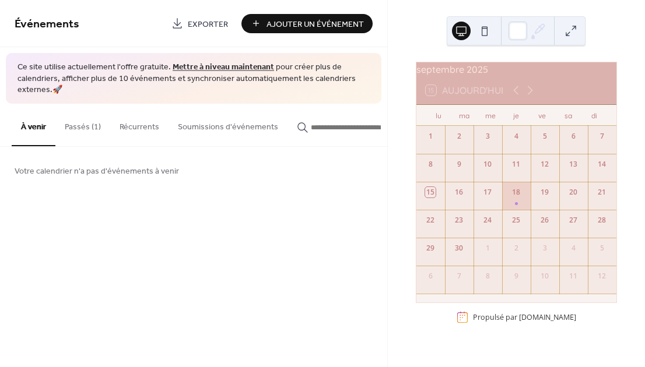
click at [513, 206] on div "18" at bounding box center [516, 196] width 29 height 28
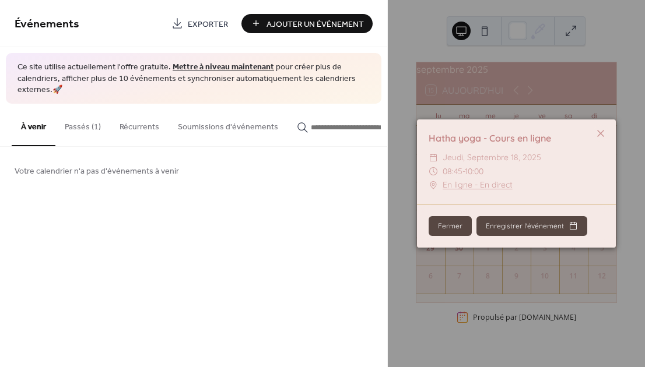
click at [148, 129] on button "Récurrents" at bounding box center [139, 124] width 58 height 41
